Goal: Task Accomplishment & Management: Manage account settings

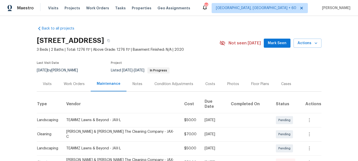
scroll to position [47, 0]
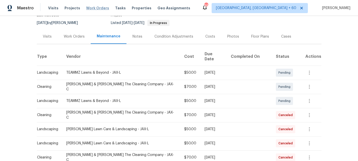
click at [88, 9] on span "Work Orders" at bounding box center [97, 8] width 23 height 5
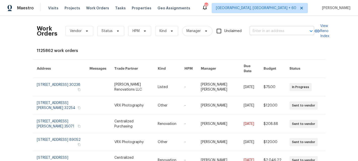
click at [278, 32] on input "text" at bounding box center [274, 31] width 50 height 8
paste input "5456 grand traverse"
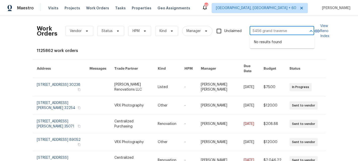
type input "5456 grand traverse"
paste input "5456 Grand Traverse Dr, Raleigh, NC 27604"
type input "5456 Grand Traverse Dr, Raleigh, NC 27604"
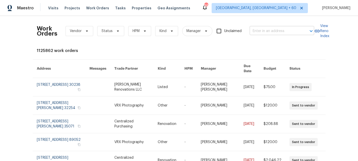
click at [261, 30] on input "text" at bounding box center [274, 31] width 50 height 8
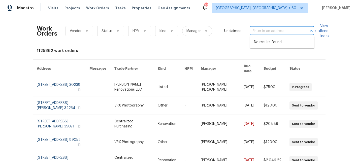
paste input "5456 Grand Traverse Dr, Raleigh, NC 27604"
type input "5456 Grand Traverse Dr, Raleigh, NC 27604"
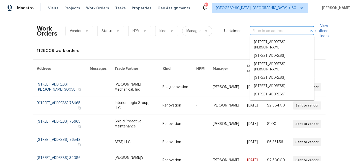
click at [263, 31] on input "text" at bounding box center [274, 31] width 50 height 8
paste input "[STREET_ADDRESS]"
type input "[STREET_ADDRESS]"
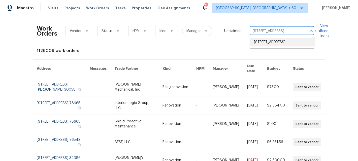
click at [274, 44] on li "[STREET_ADDRESS]" at bounding box center [282, 42] width 64 height 8
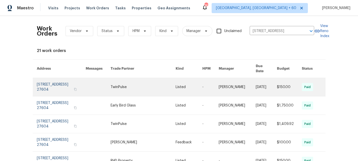
click at [153, 84] on link at bounding box center [142, 87] width 65 height 18
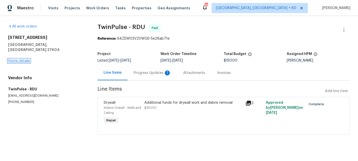
click at [14, 59] on link "Home details" at bounding box center [19, 61] width 22 height 4
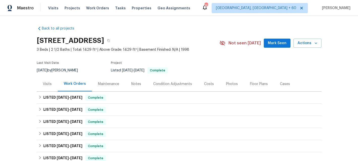
click at [108, 87] on div "Maintenance" at bounding box center [108, 83] width 33 height 15
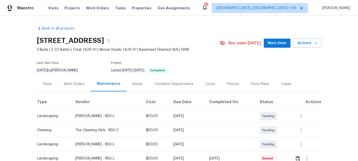
scroll to position [45, 0]
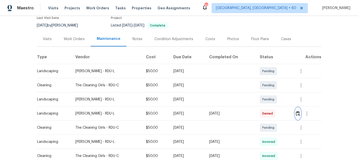
click at [300, 114] on img "button" at bounding box center [297, 113] width 4 height 5
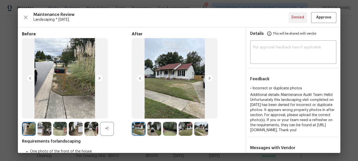
click at [101, 78] on img at bounding box center [99, 78] width 8 height 8
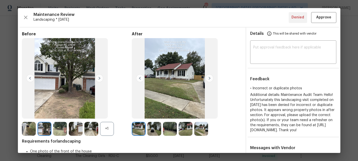
click at [101, 78] on img at bounding box center [99, 78] width 8 height 8
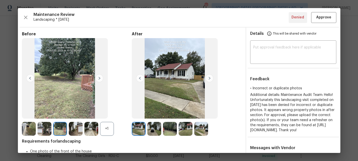
click at [101, 78] on img at bounding box center [99, 78] width 8 height 8
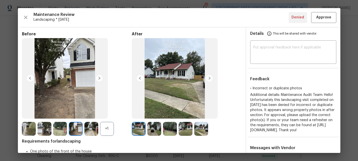
click at [211, 77] on img at bounding box center [209, 78] width 8 height 8
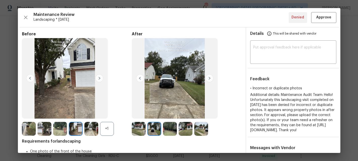
click at [211, 77] on img at bounding box center [209, 78] width 8 height 8
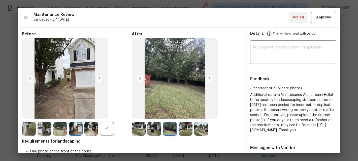
click at [211, 77] on img at bounding box center [209, 78] width 8 height 8
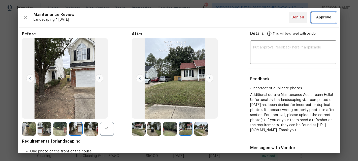
click at [325, 18] on span "Approve" at bounding box center [323, 17] width 15 height 6
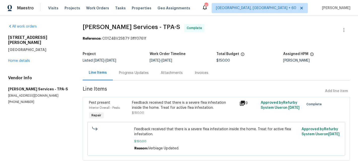
click at [128, 74] on div "Progress Updates" at bounding box center [134, 72] width 30 height 5
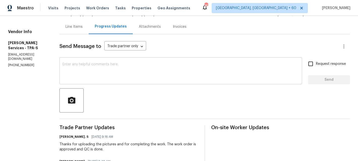
scroll to position [43, 0]
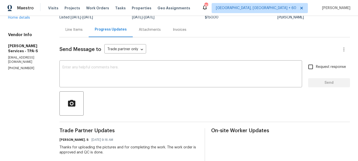
click at [161, 31] on div "Attachments" at bounding box center [150, 29] width 22 height 5
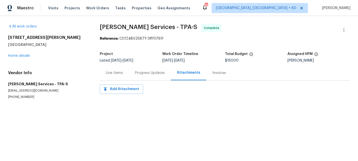
click at [152, 74] on div "Progress Updates" at bounding box center [150, 72] width 30 height 5
